Goal: Task Accomplishment & Management: Use online tool/utility

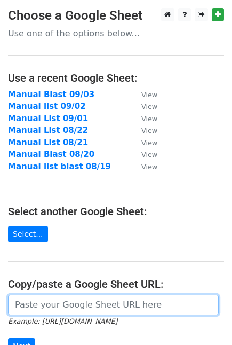
click at [54, 300] on input "url" at bounding box center [113, 305] width 211 height 20
paste input "[URL][DOMAIN_NAME]"
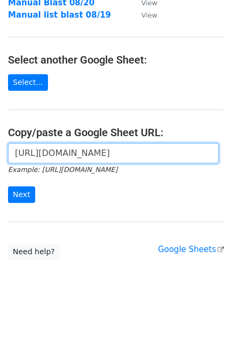
scroll to position [152, 0]
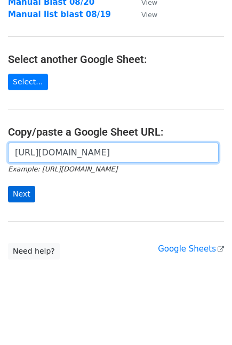
type input "https://docs.google.com/spreadsheets/d/1BfIsJAJsf0jKdBvr48gtsW-ZLjdp5OzNiIN81FX…"
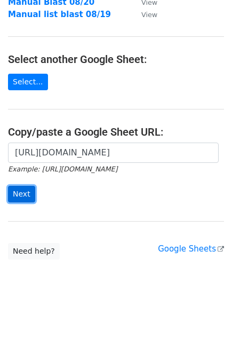
scroll to position [0, 0]
click at [19, 195] on input "Next" at bounding box center [21, 194] width 27 height 17
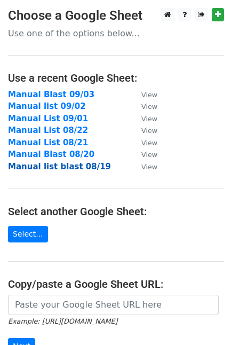
scroll to position [152, 0]
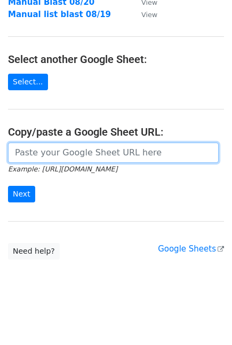
click at [100, 153] on input "url" at bounding box center [113, 153] width 211 height 20
paste input "[URL][DOMAIN_NAME]"
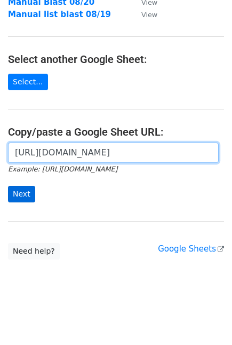
type input "[URL][DOMAIN_NAME]"
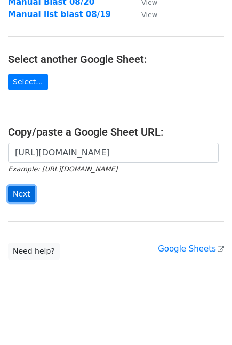
scroll to position [0, 0]
click at [9, 195] on input "Next" at bounding box center [21, 194] width 27 height 17
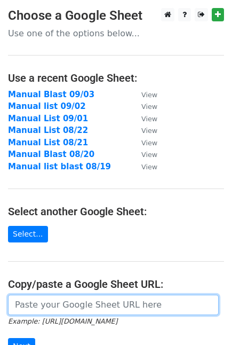
click at [50, 298] on input "url" at bounding box center [113, 305] width 211 height 20
paste input "https://docs.google.com/spreadsheets/d/1BfIsJAJsf0jKdBvr48gtsW-ZLjdp5OzNiIN81FX…"
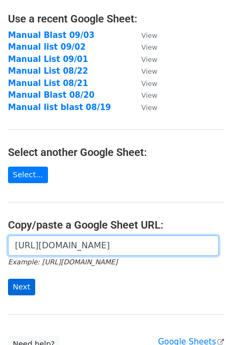
type input "https://docs.google.com/spreadsheets/d/1BfIsJAJsf0jKdBvr48gtsW-ZLjdp5OzNiIN81FX…"
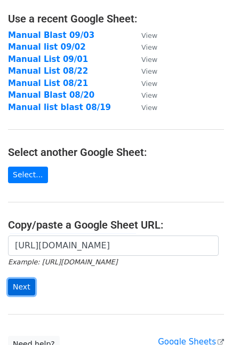
scroll to position [0, 0]
click at [19, 290] on input "Next" at bounding box center [21, 287] width 27 height 17
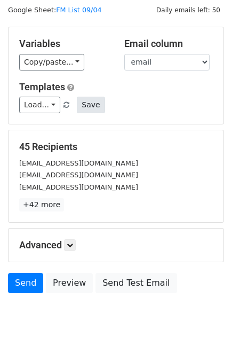
scroll to position [59, 0]
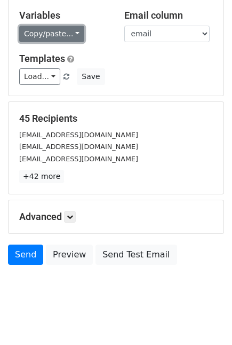
click at [67, 38] on link "Copy/paste..." at bounding box center [51, 34] width 65 height 17
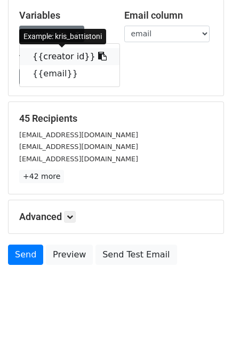
click at [60, 56] on link "{{creator id}}" at bounding box center [70, 56] width 100 height 17
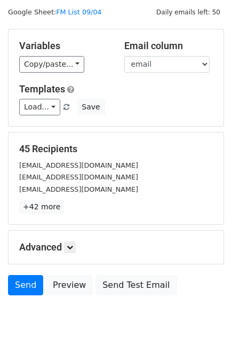
scroll to position [0, 0]
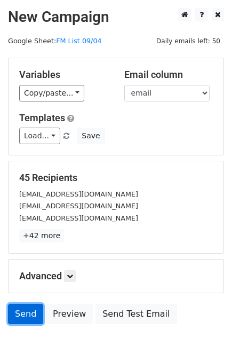
click at [22, 310] on link "Send" at bounding box center [25, 314] width 35 height 20
